Goal: Information Seeking & Learning: Learn about a topic

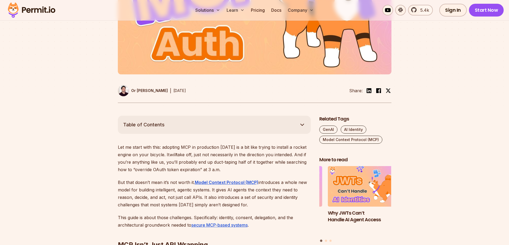
scroll to position [210, 0]
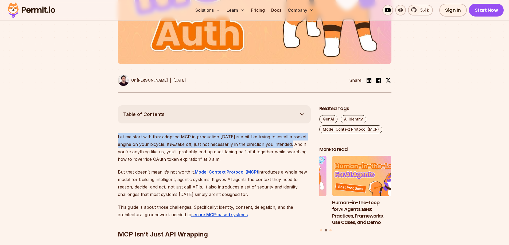
drag, startPoint x: 293, startPoint y: 143, endPoint x: 90, endPoint y: 136, distance: 203.1
copy p "Let me start with this: adopting MCP in production [DATE] is a bit like trying …"
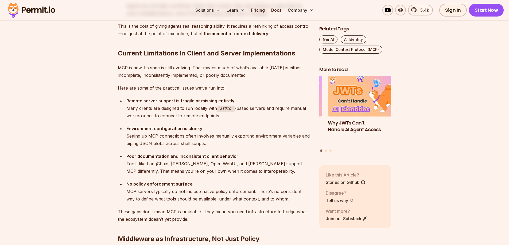
scroll to position [958, 0]
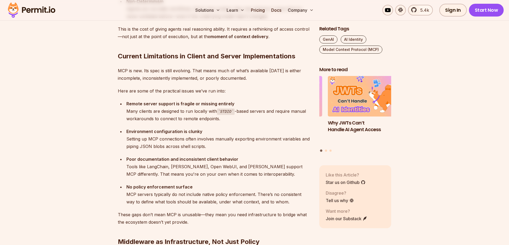
click at [224, 80] on p "MCP is new. Its spec is still evolving. That means much of what’s available [DA…" at bounding box center [214, 74] width 193 height 15
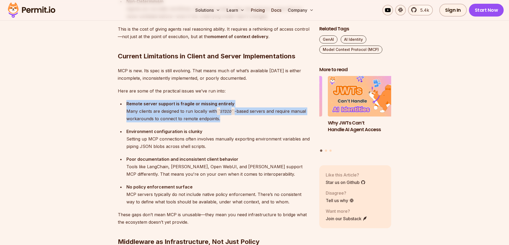
drag, startPoint x: 221, startPoint y: 118, endPoint x: 100, endPoint y: 103, distance: 122.2
click at [100, 103] on section "Table of Contents Let me start with this: adopting MCP in production [DATE] is …" at bounding box center [254, 160] width 509 height 1604
copy div "Remote server support is fragile or missing entirely Many clients are designed …"
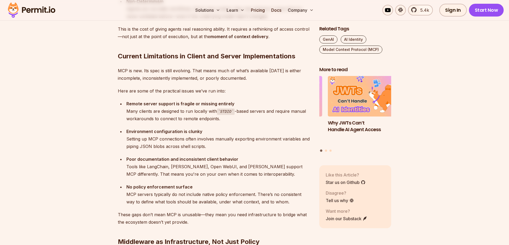
click at [169, 167] on div "Poor documentation and inconsistent client behavior Tools like [PERSON_NAME], […" at bounding box center [218, 167] width 184 height 22
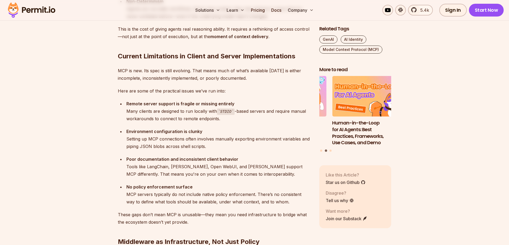
click at [149, 53] on h2 "Current Limitations in Client and Server Implementations" at bounding box center [214, 46] width 193 height 30
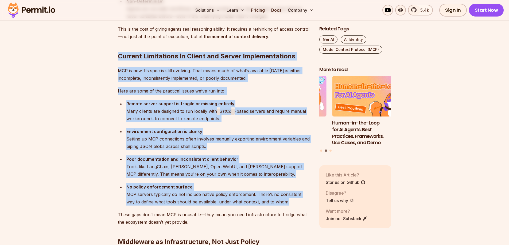
drag, startPoint x: 105, startPoint y: 53, endPoint x: 296, endPoint y: 203, distance: 243.0
click at [296, 203] on section "Table of Contents Let me start with this: adopting MCP in production [DATE] is …" at bounding box center [254, 160] width 509 height 1604
copy div "Current Limitations in Client and Server Implementations MCP is new. Its spec i…"
click at [282, 201] on div "No policy enforcement surface MCP servers typically do not include native polic…" at bounding box center [218, 195] width 184 height 22
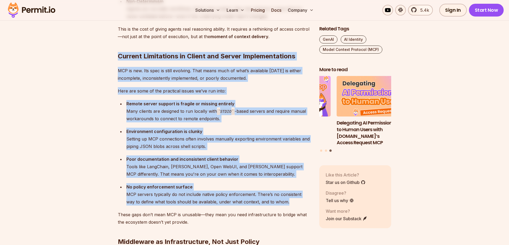
drag, startPoint x: 283, startPoint y: 202, endPoint x: 106, endPoint y: 53, distance: 232.2
click at [106, 53] on section "Table of Contents Let me start with this: adopting MCP in production [DATE] is …" at bounding box center [254, 160] width 509 height 1604
copy div "Current Limitations in Client and Server Implementations MCP is new. Its spec i…"
click at [188, 124] on div "Let me start with this: adopting MCP in production [DATE] is a bit like trying …" at bounding box center [214, 118] width 193 height 1466
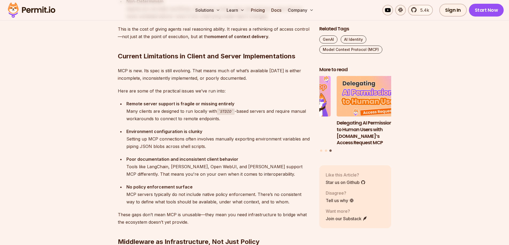
click at [92, 137] on section "Table of Contents Let me start with this: adopting MCP in production [DATE] is …" at bounding box center [254, 160] width 509 height 1604
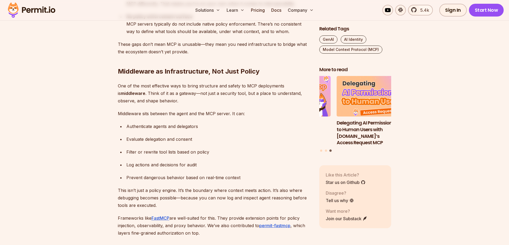
scroll to position [1065, 0]
